Goal: Task Accomplishment & Management: Complete application form

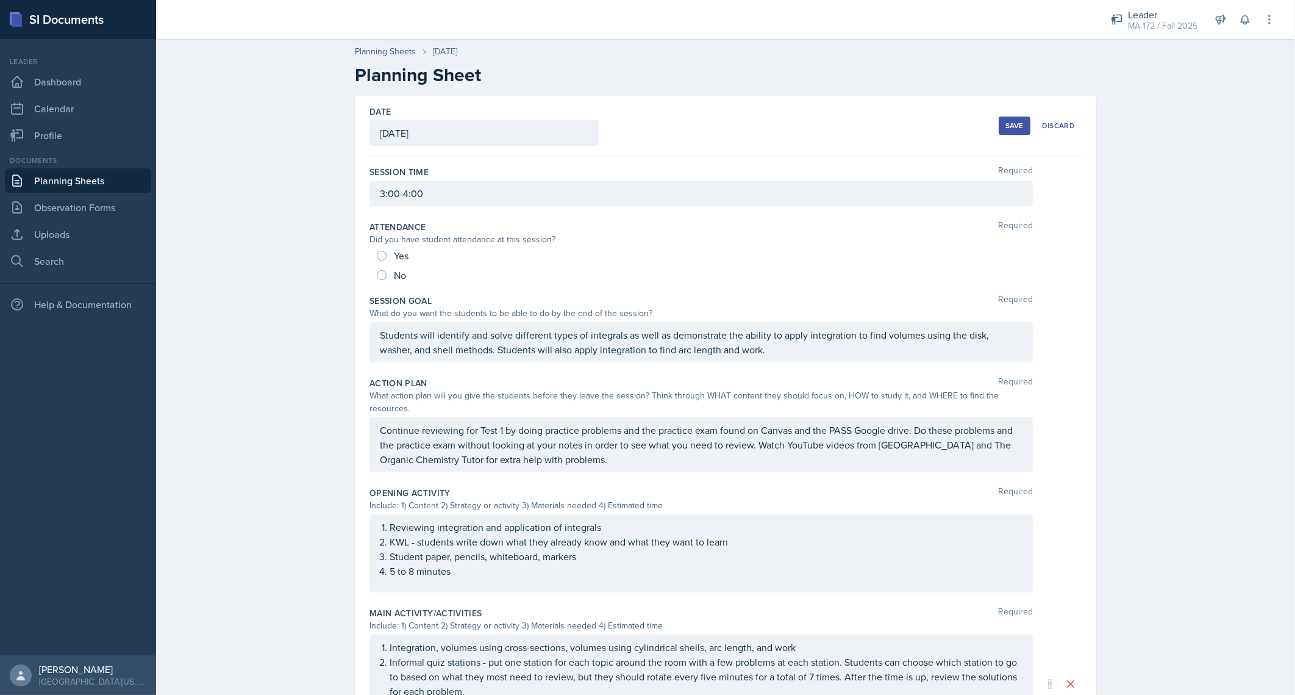
scroll to position [295, 0]
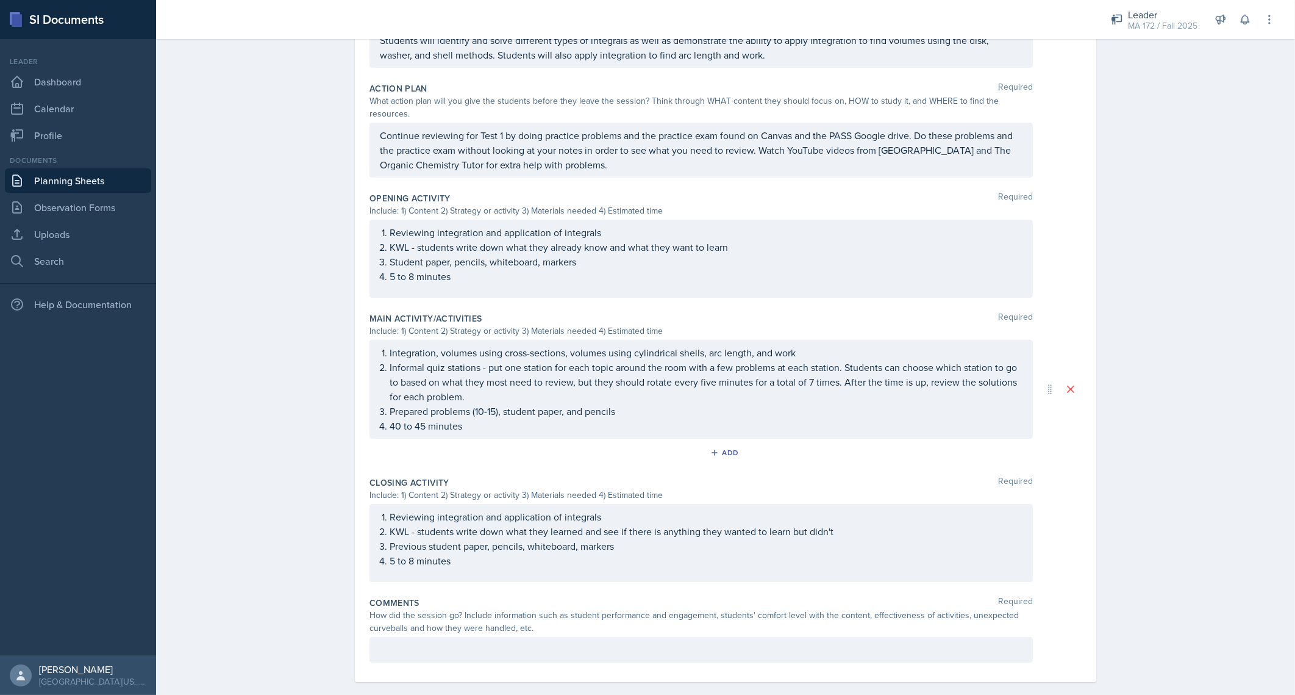
click at [87, 180] on link "Planning Sheets" at bounding box center [78, 180] width 146 height 24
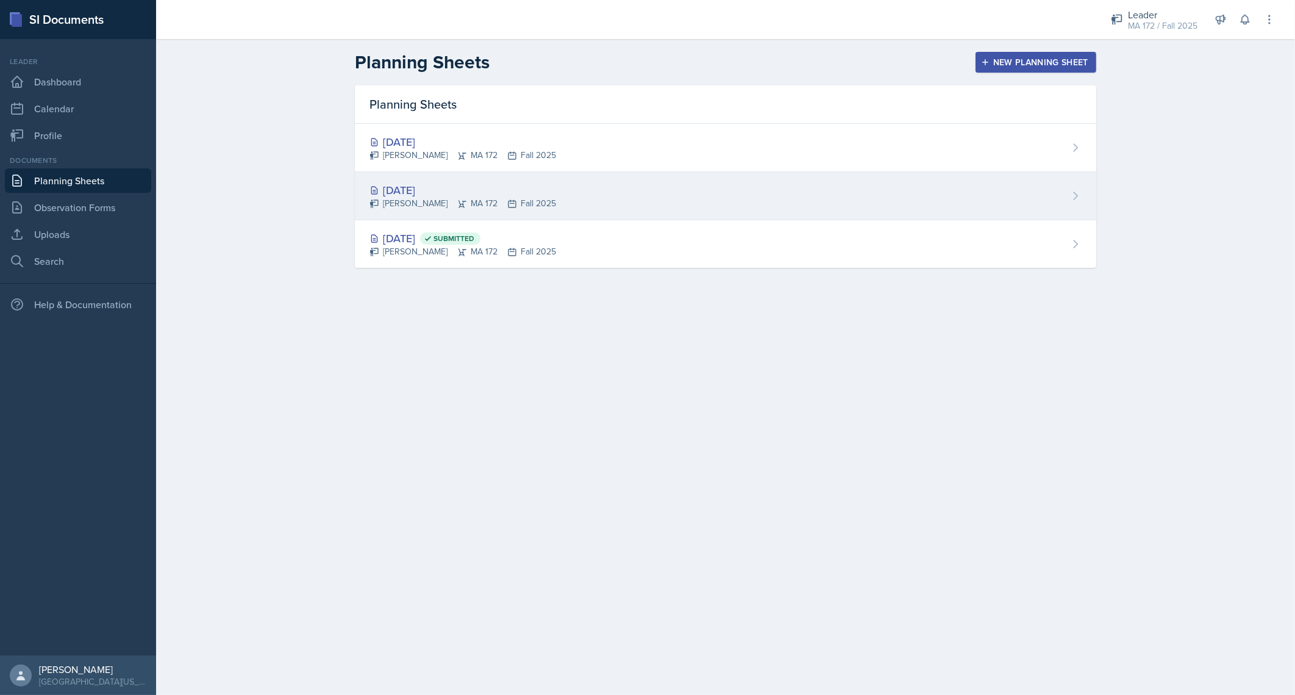
click at [412, 182] on div "[DATE]" at bounding box center [463, 190] width 187 height 16
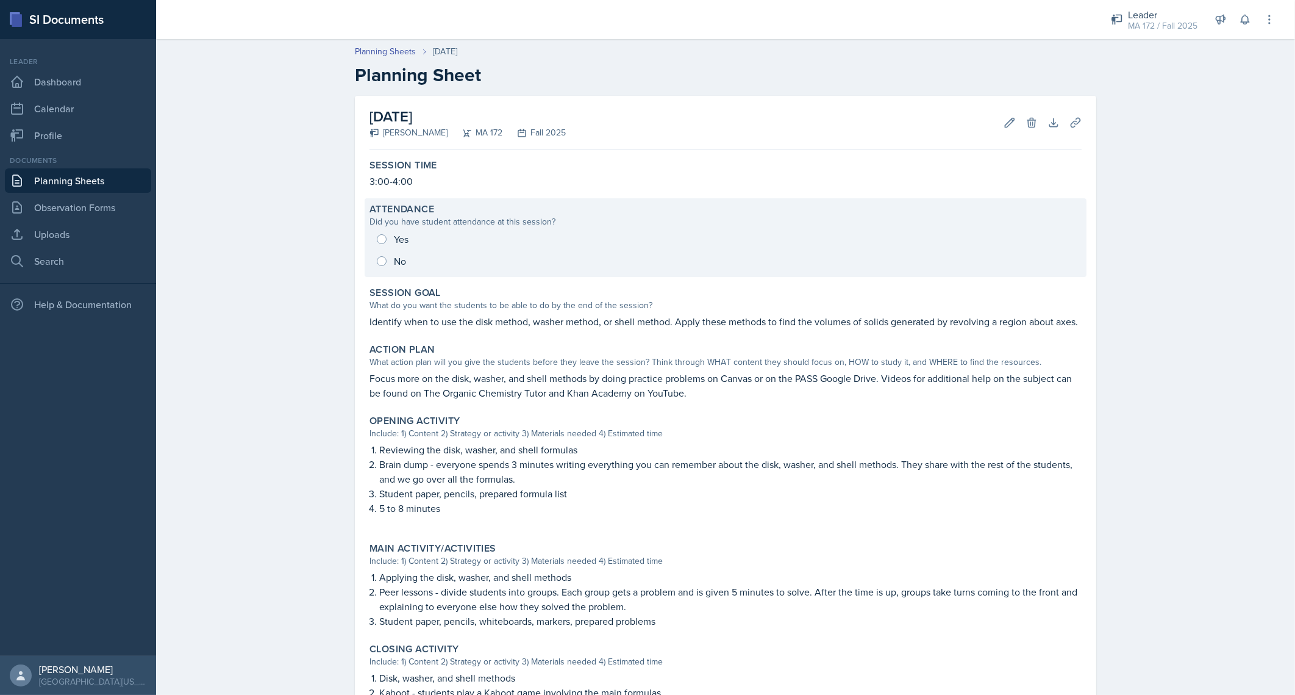
click at [375, 230] on div "Yes No" at bounding box center [726, 250] width 712 height 44
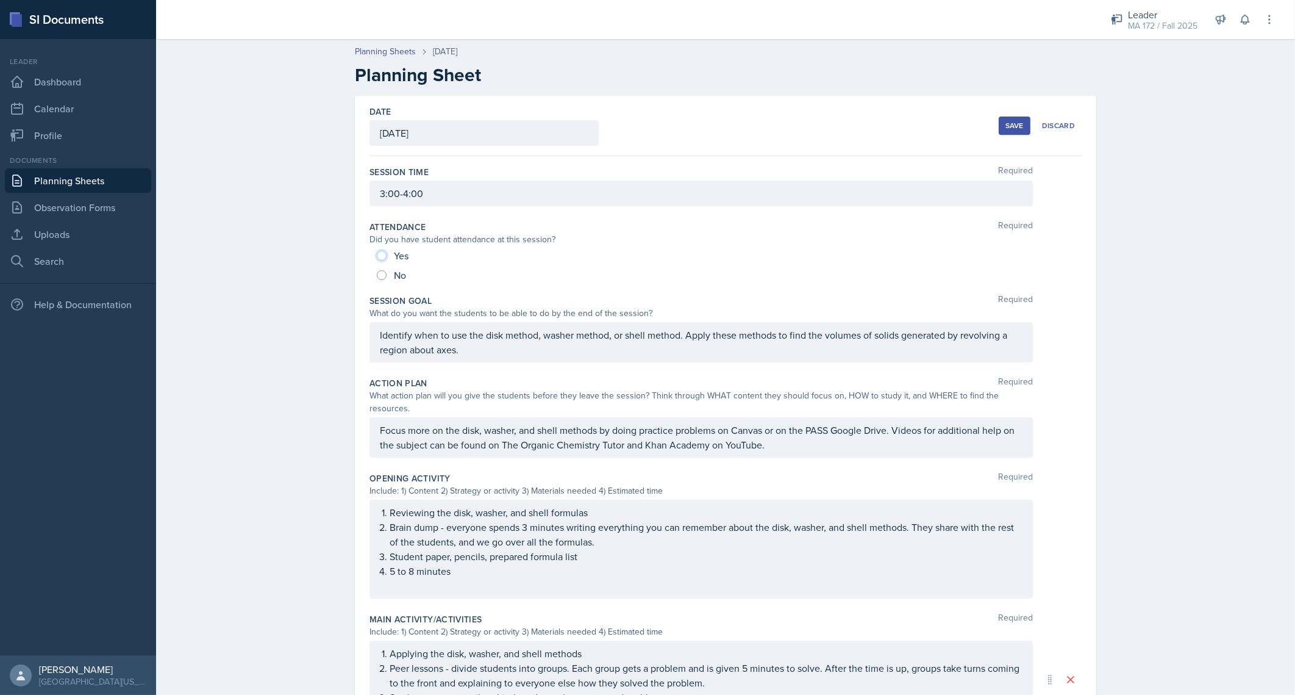
click at [377, 258] on input "Yes" at bounding box center [382, 256] width 10 height 10
radio input "true"
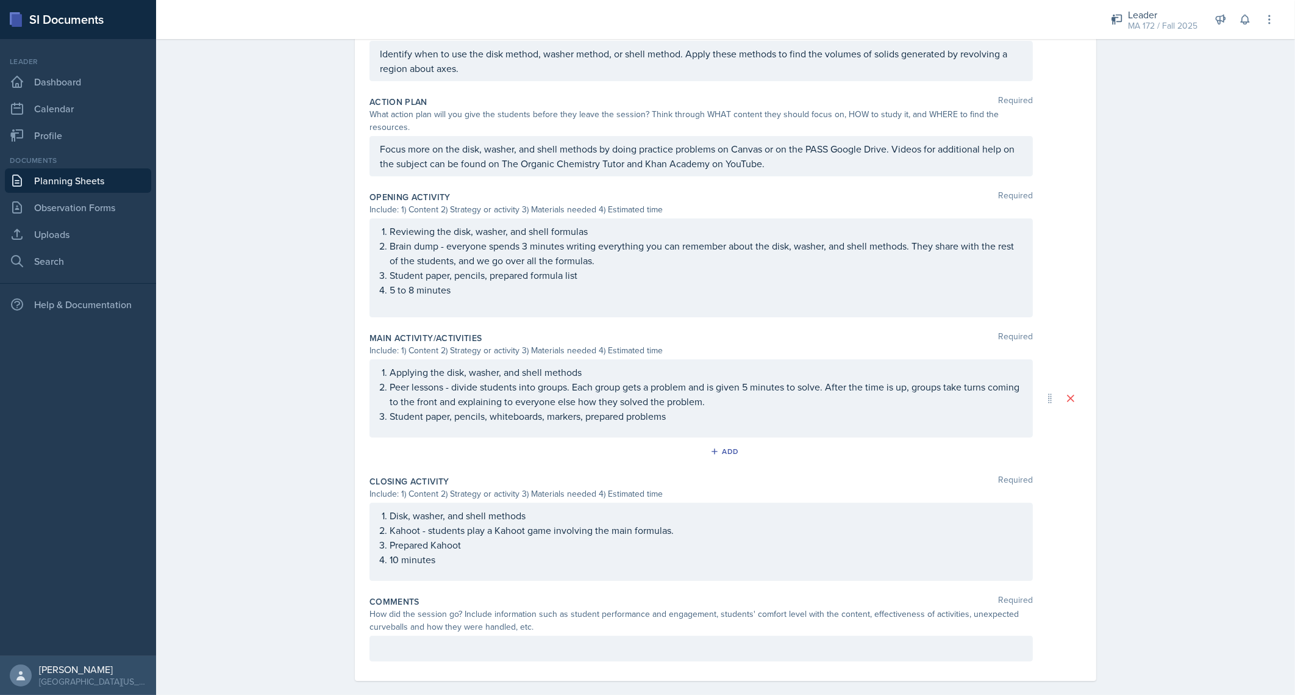
click at [568, 635] on div at bounding box center [701, 648] width 663 height 26
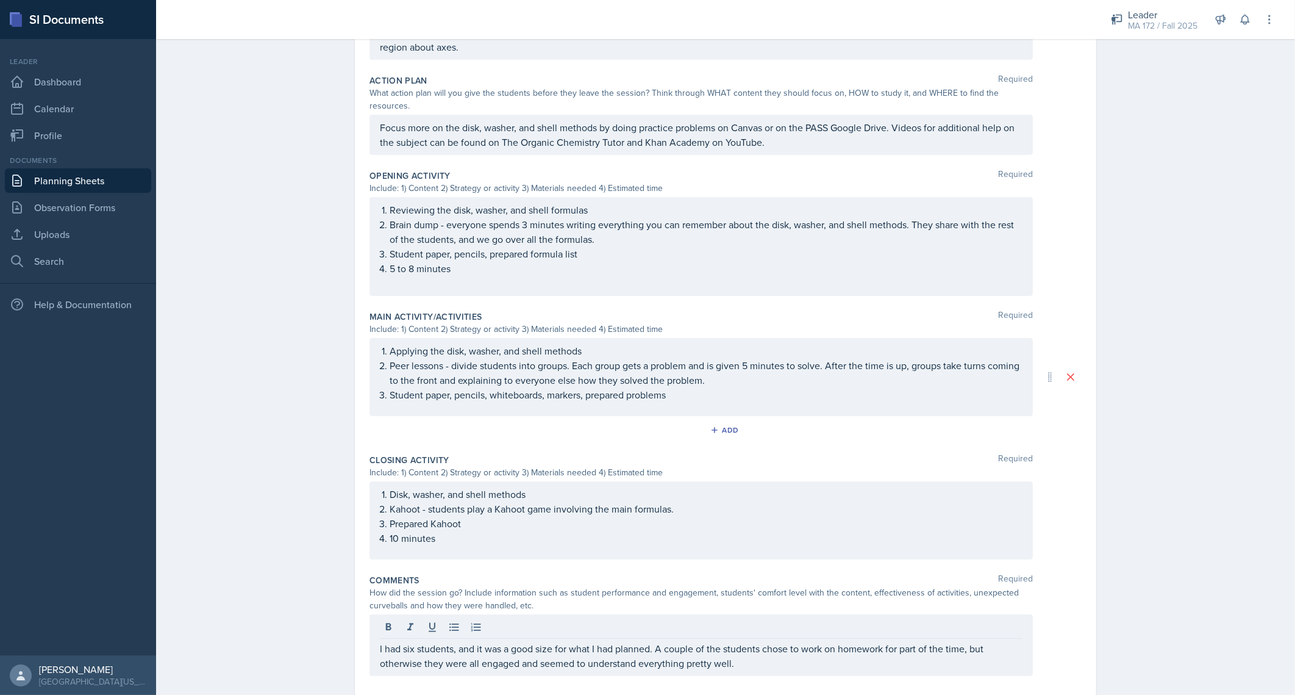
scroll to position [317, 0]
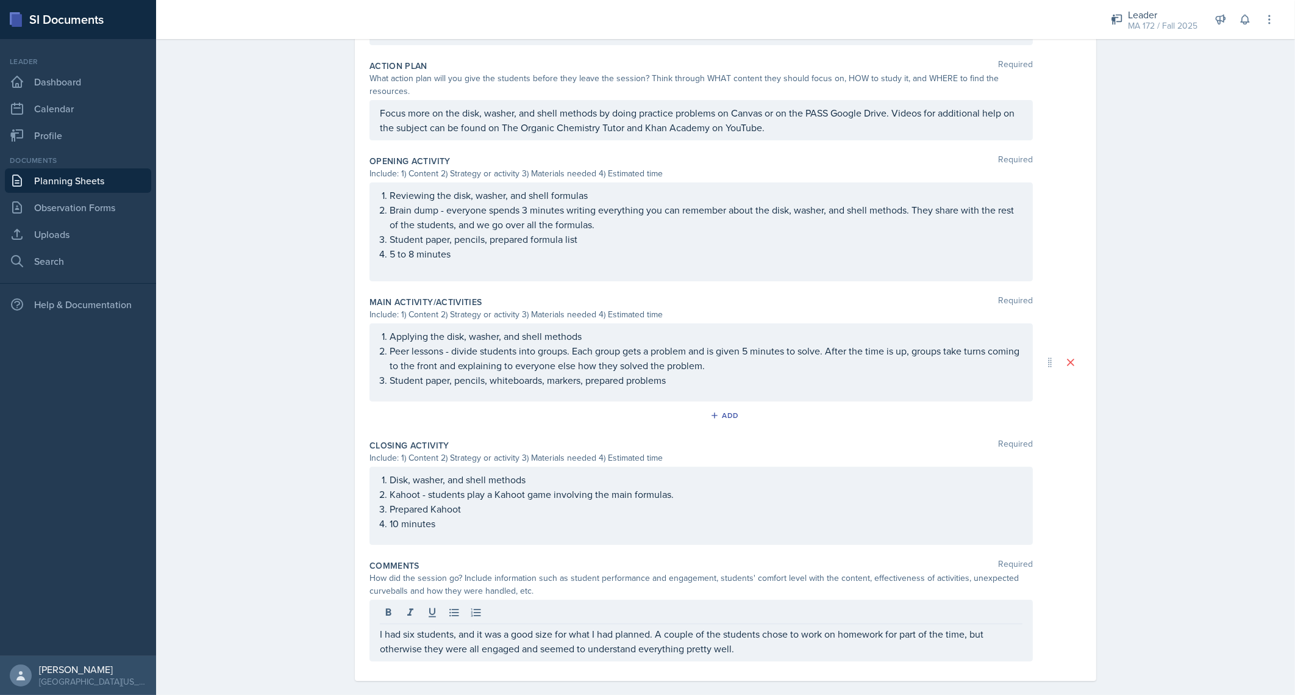
click at [771, 638] on p "I had six students, and it was a good size for what I had planned. A couple of …" at bounding box center [701, 640] width 643 height 29
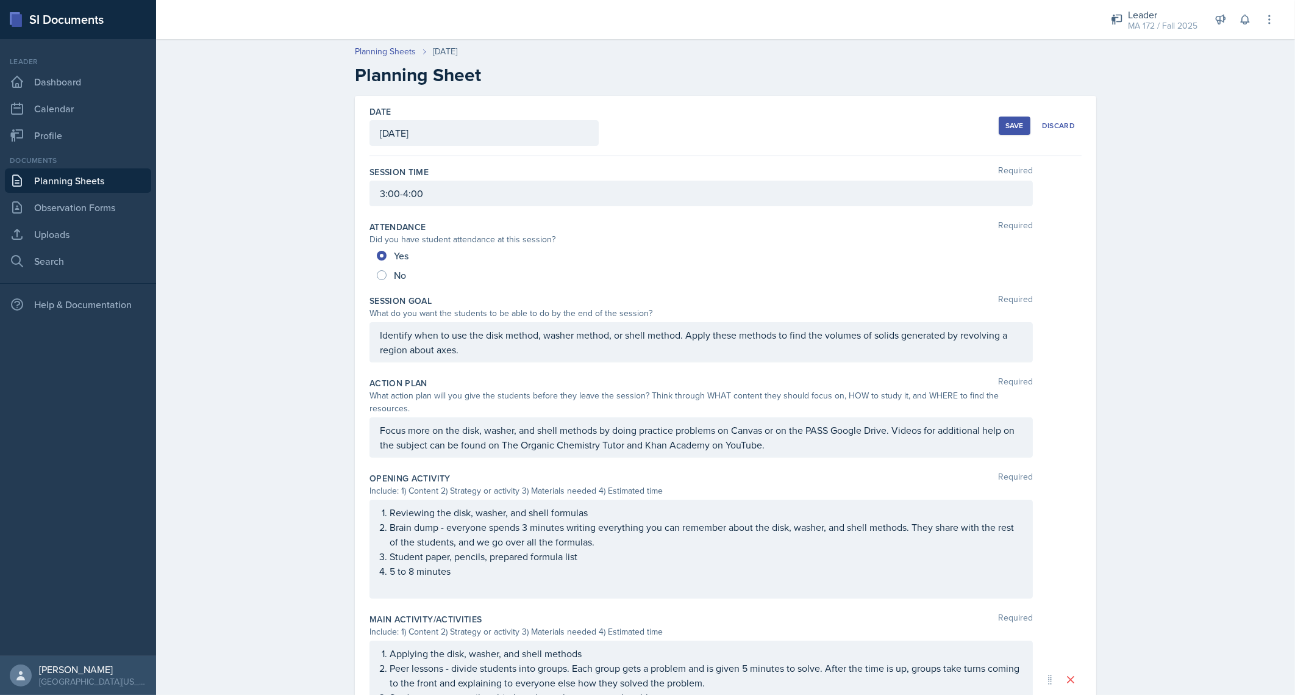
scroll to position [0, 0]
click at [1010, 127] on div "Save" at bounding box center [1015, 126] width 18 height 10
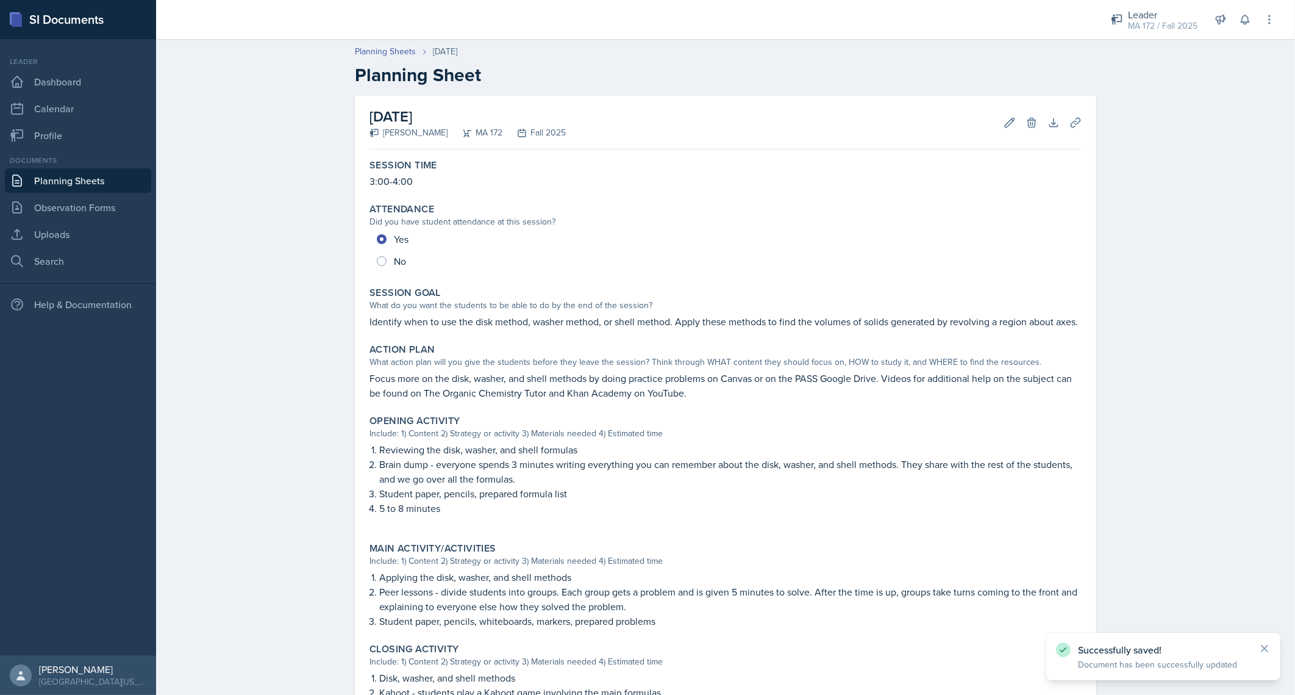
scroll to position [201, 0]
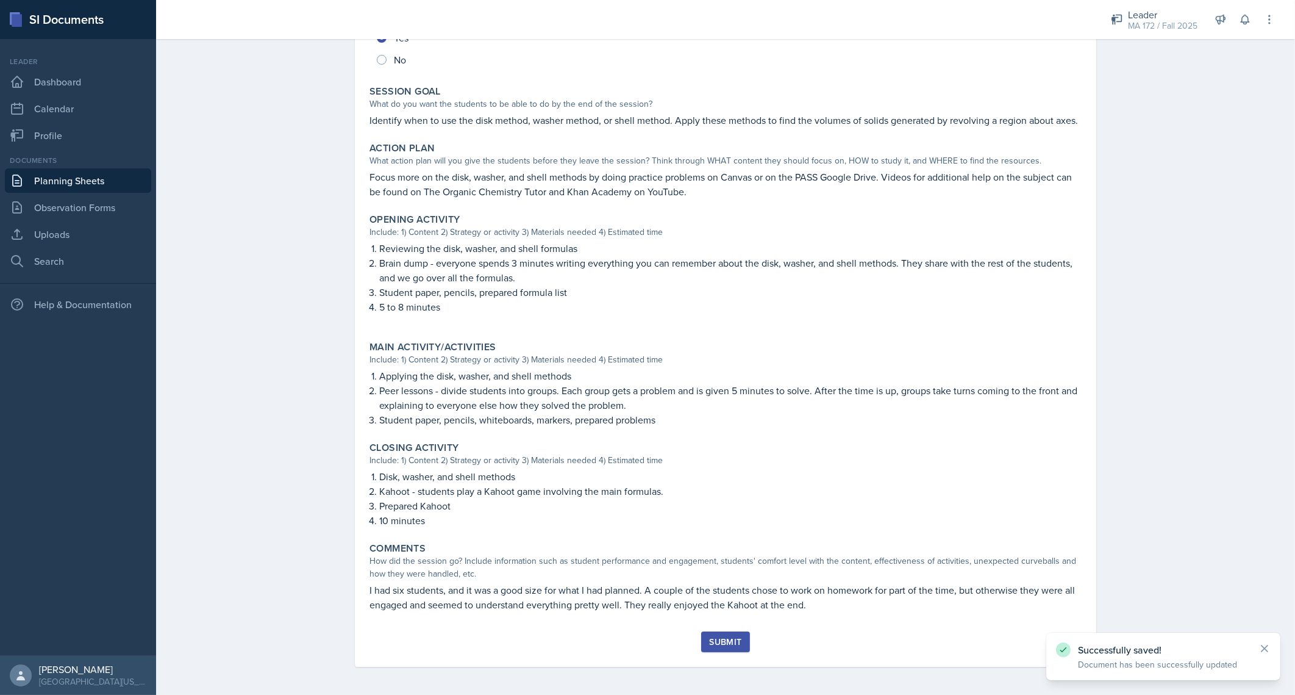
click at [729, 640] on div "Submit" at bounding box center [725, 642] width 32 height 10
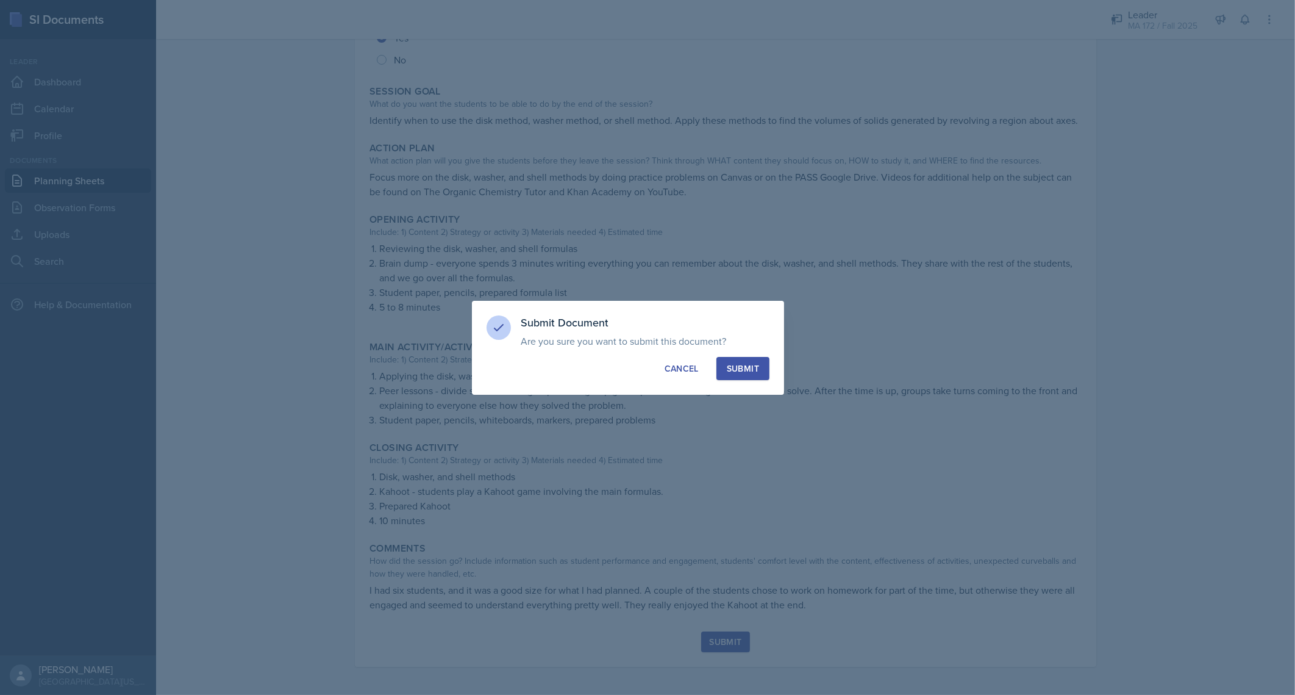
click at [731, 370] on div "Submit" at bounding box center [743, 368] width 32 height 12
radio input "true"
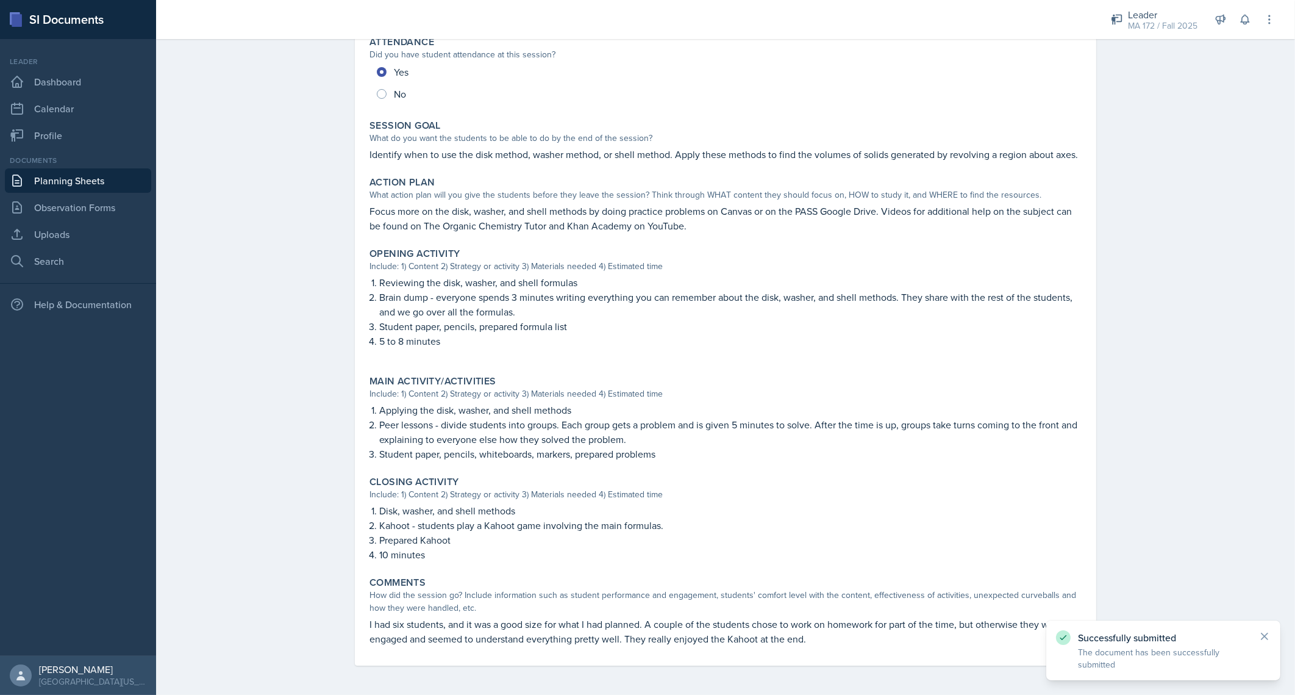
scroll to position [166, 0]
